Goal: Information Seeking & Learning: Compare options

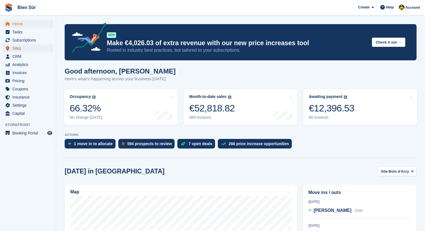
click at [16, 47] on span "Sites" at bounding box center [29, 48] width 34 height 8
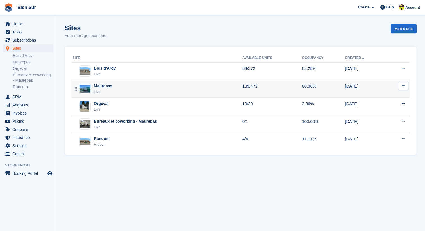
click at [105, 88] on div "Maurepas" at bounding box center [103, 86] width 18 height 6
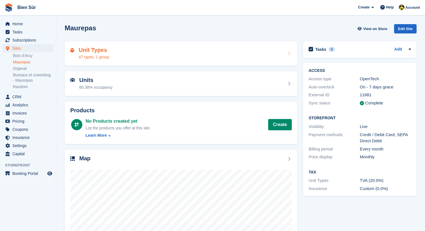
click at [146, 52] on div "Unit Types 47 types, 1 group" at bounding box center [180, 53] width 221 height 13
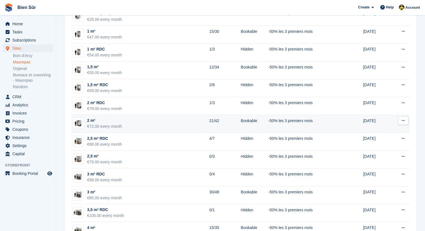
scroll to position [69, 0]
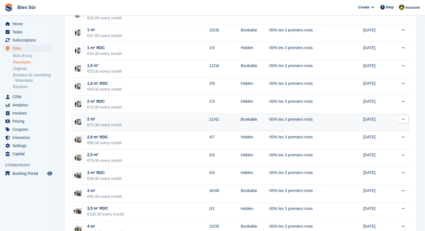
click at [146, 128] on td "2 m² €72.00 every month" at bounding box center [140, 122] width 138 height 18
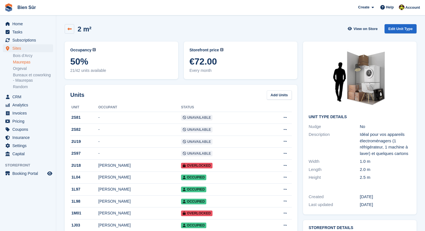
click at [71, 31] on icon at bounding box center [69, 29] width 4 height 4
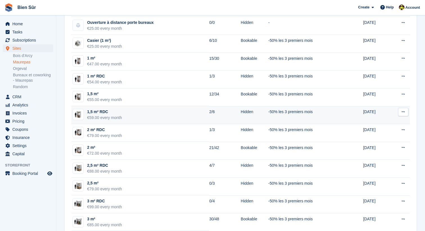
scroll to position [75, 0]
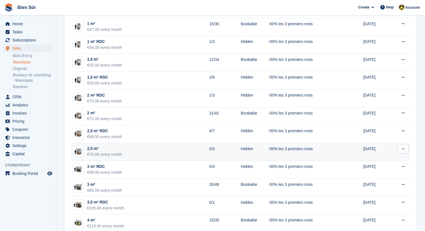
click at [99, 151] on div "2,5 m²" at bounding box center [104, 149] width 35 height 6
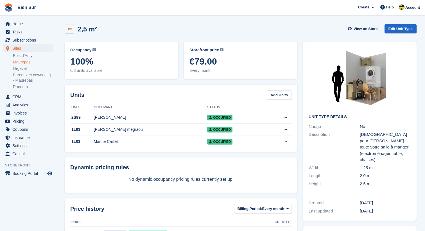
click at [71, 30] on icon at bounding box center [69, 29] width 4 height 4
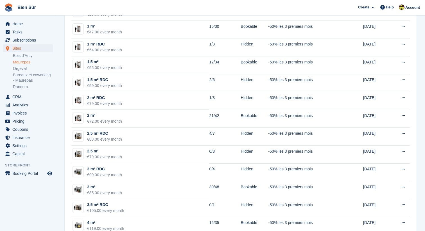
scroll to position [93, 0]
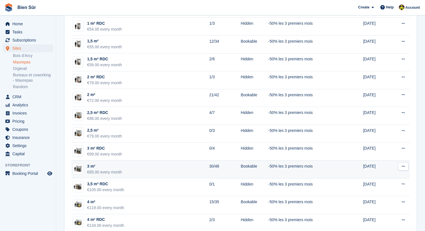
click at [93, 168] on div "3 m²" at bounding box center [104, 166] width 35 height 6
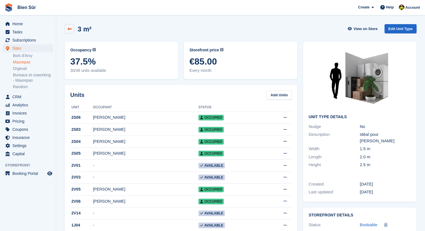
click at [71, 29] on icon at bounding box center [69, 29] width 4 height 4
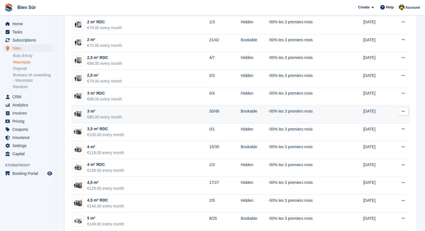
scroll to position [149, 0]
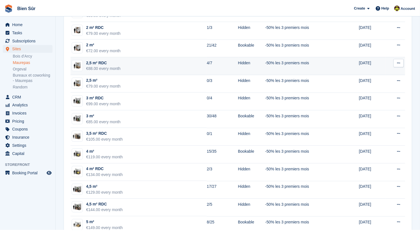
scroll to position [144, 0]
